Goal: Task Accomplishment & Management: Use online tool/utility

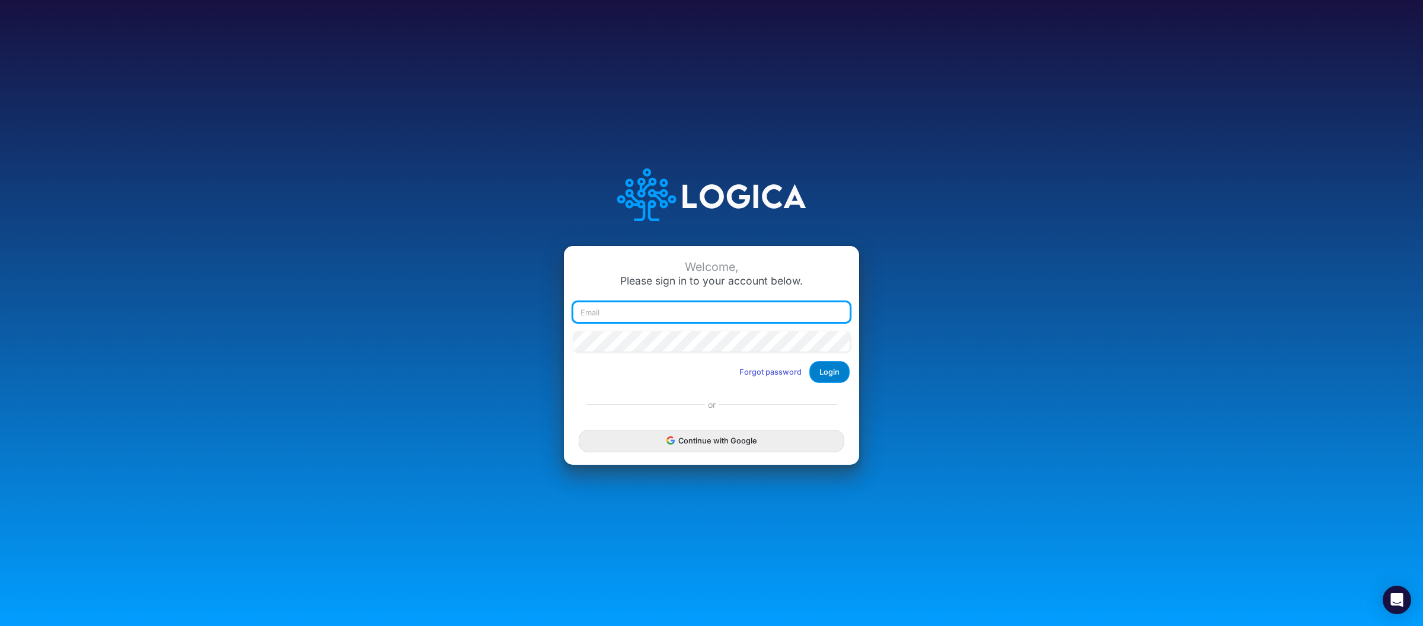
type input "[PERSON_NAME][EMAIL_ADDRESS][DOMAIN_NAME]"
click at [815, 379] on button "Login" at bounding box center [829, 372] width 40 height 22
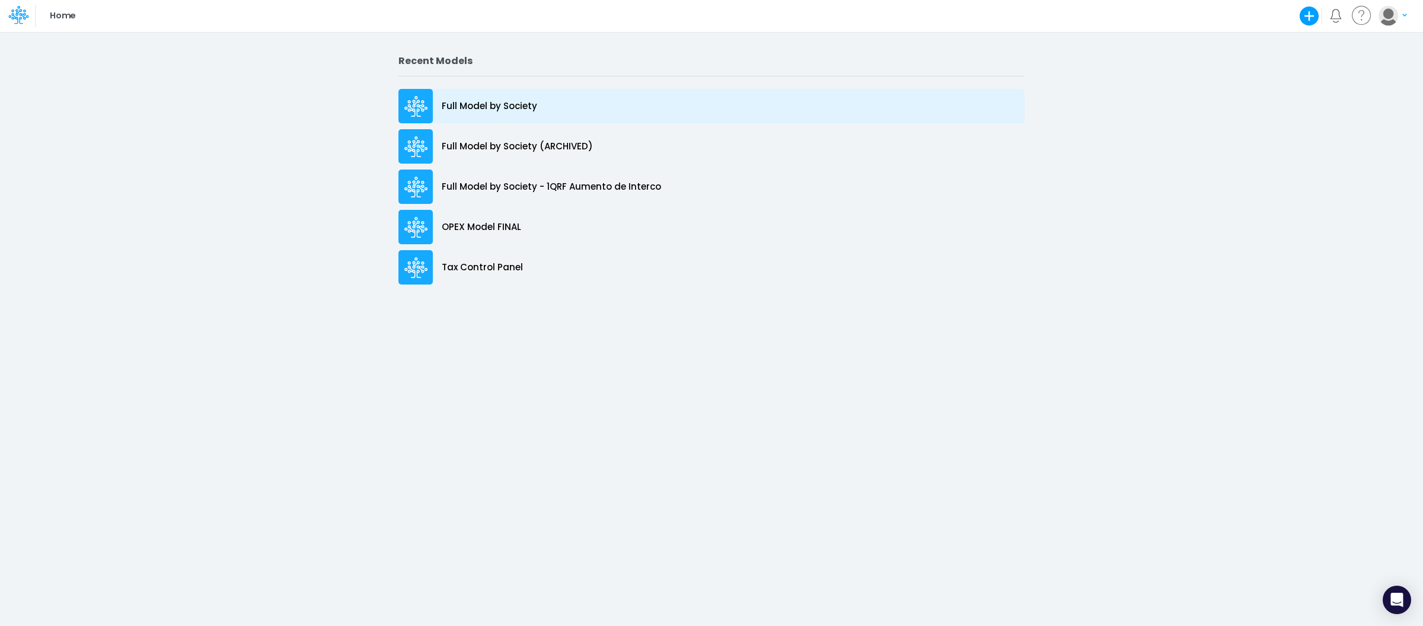
click at [512, 107] on p "Full Model by Society" at bounding box center [489, 107] width 95 height 14
